Goal: Task Accomplishment & Management: Manage account settings

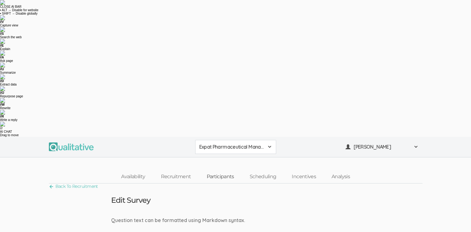
click at [219, 170] on link "Participants" at bounding box center [219, 176] width 43 height 13
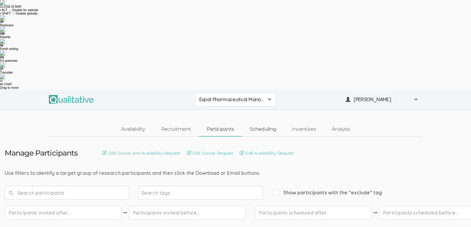
click at [267, 123] on link "Scheduling" at bounding box center [263, 129] width 42 height 13
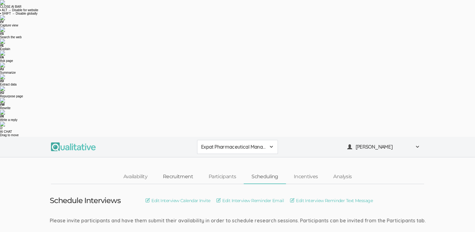
click at [180, 170] on link "Recruitment" at bounding box center [178, 176] width 46 height 13
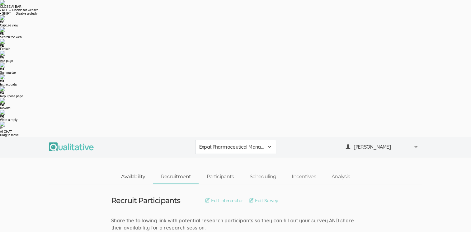
click at [130, 170] on link "Availability" at bounding box center [133, 176] width 40 height 13
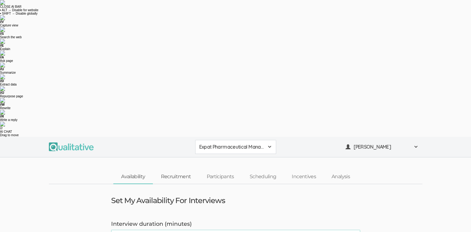
click at [177, 170] on link "Recruitment" at bounding box center [176, 176] width 46 height 13
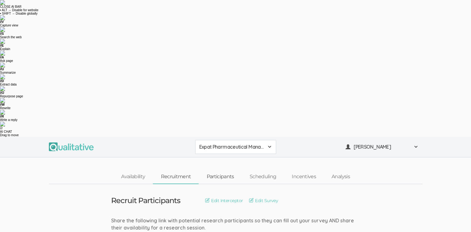
click at [219, 170] on link "Participants" at bounding box center [219, 176] width 43 height 13
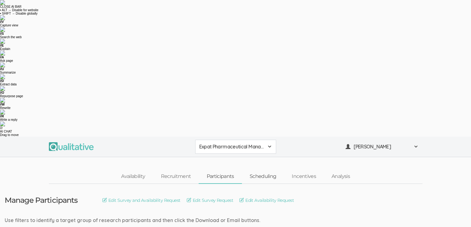
click at [273, 170] on link "Scheduling" at bounding box center [263, 176] width 42 height 13
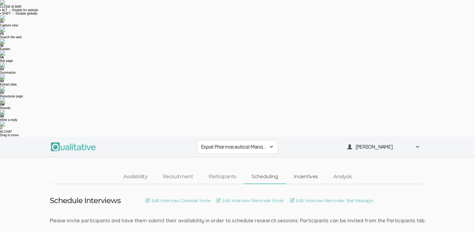
click at [311, 170] on link "Incentives" at bounding box center [306, 176] width 40 height 13
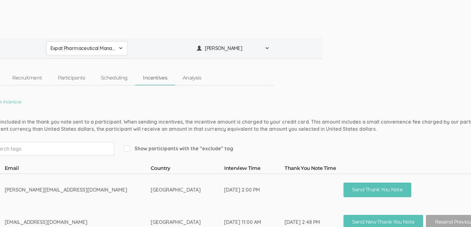
scroll to position [51, 151]
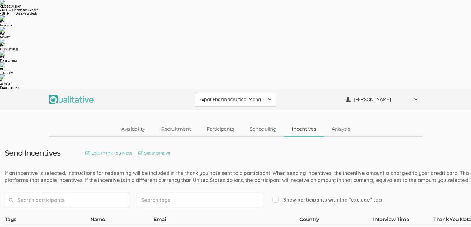
scroll to position [0, 0]
